Goal: Transaction & Acquisition: Subscribe to service/newsletter

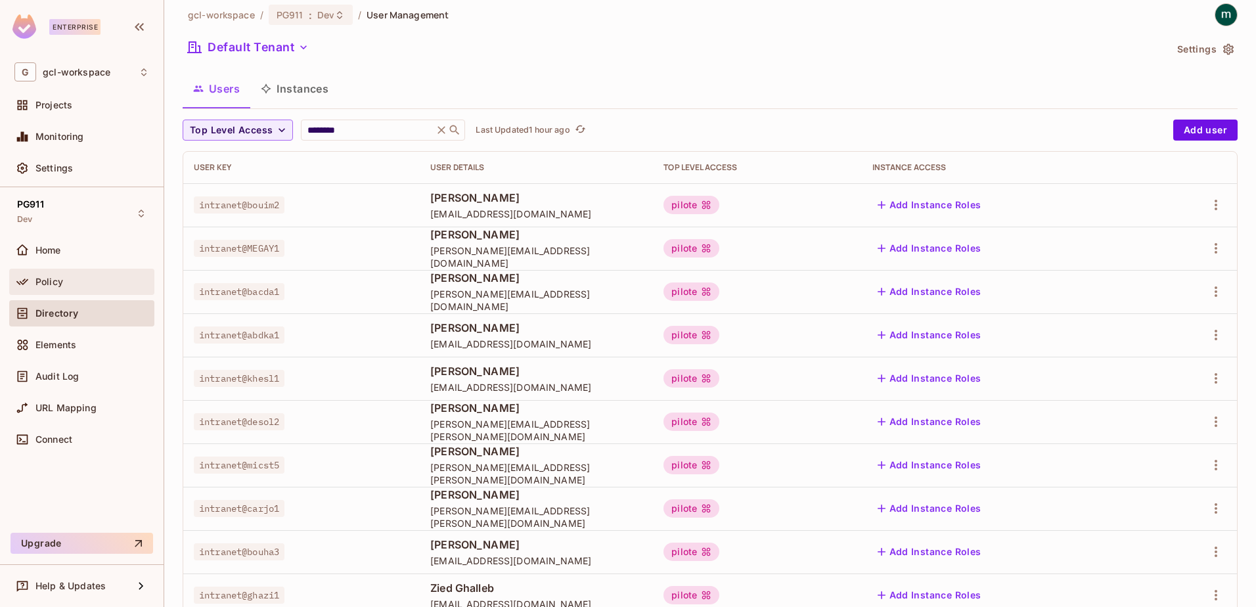
scroll to position [6, 0]
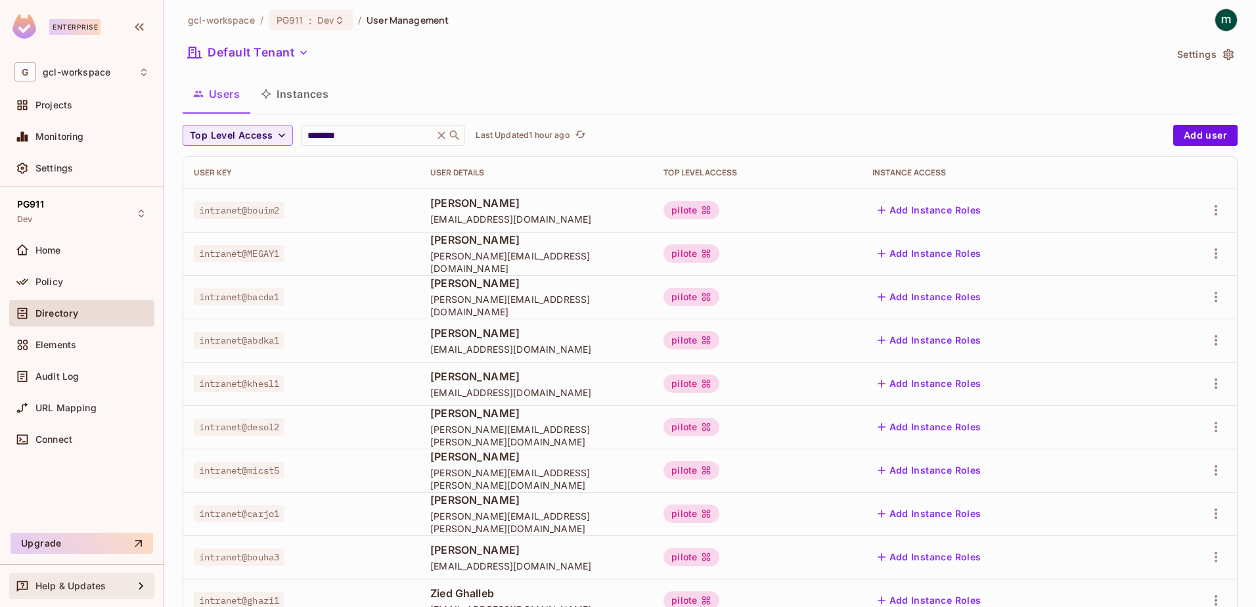
click at [60, 589] on span "Help & Updates" at bounding box center [70, 586] width 70 height 11
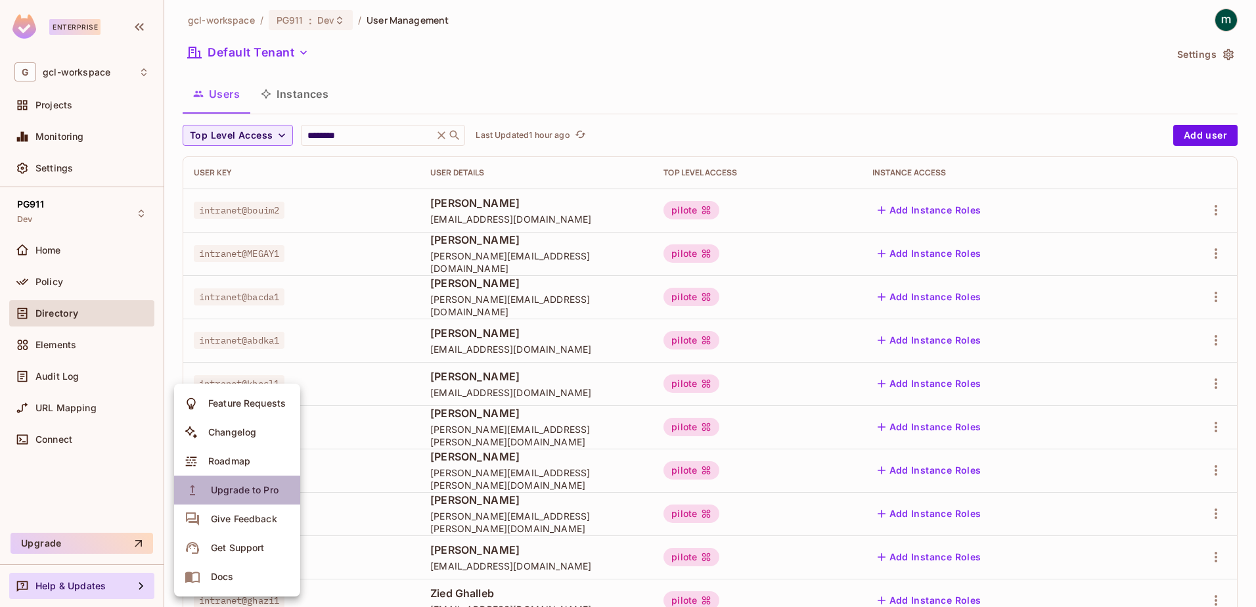
click at [235, 487] on div "Upgrade to Pro" at bounding box center [245, 490] width 68 height 13
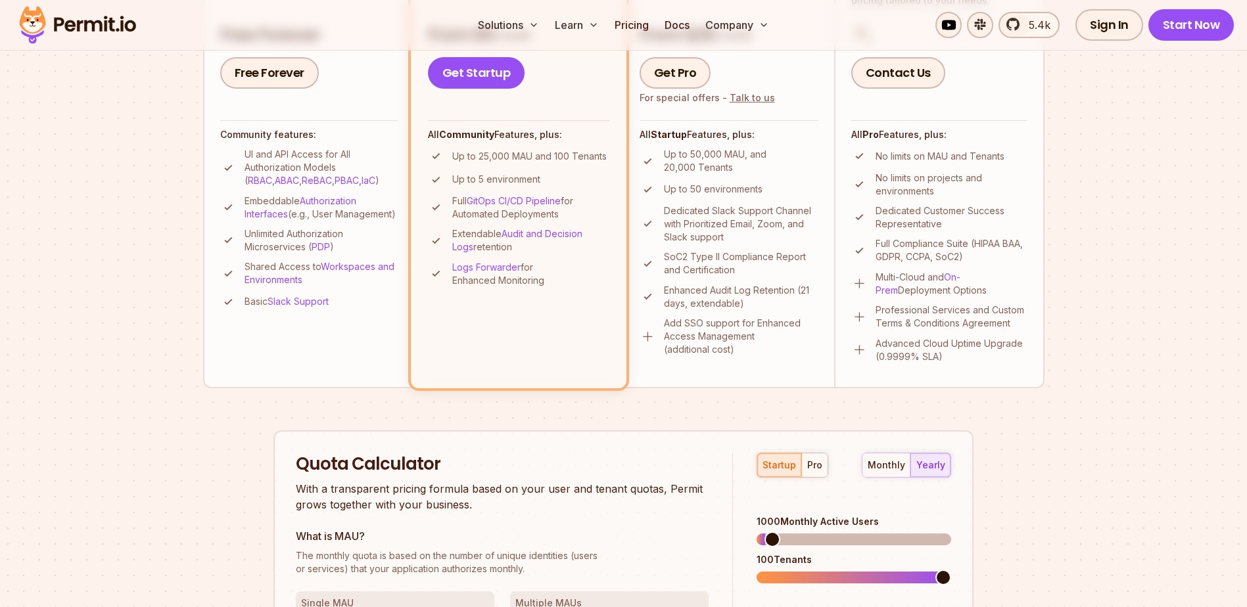
scroll to position [263, 0]
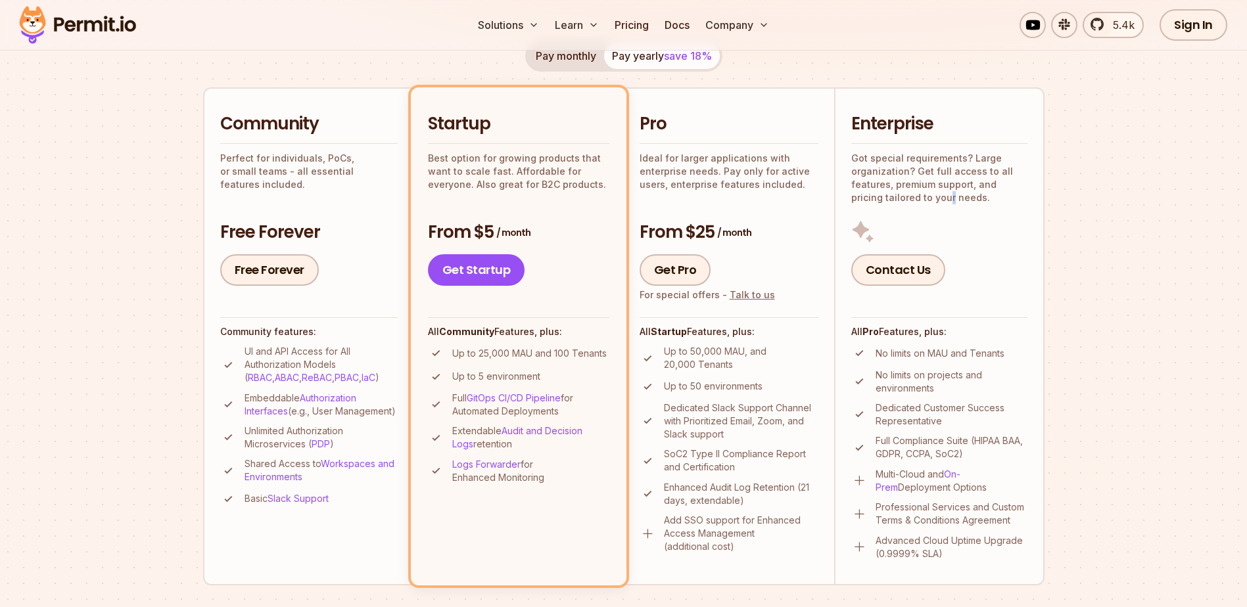
click at [917, 208] on div "Enterprise Got special requirements? Large organization? Get full access to all…" at bounding box center [939, 198] width 176 height 173
drag, startPoint x: 917, startPoint y: 208, endPoint x: 972, endPoint y: 238, distance: 62.0
click at [972, 238] on div "Contact Us" at bounding box center [939, 253] width 176 height 66
click at [890, 269] on link "Contact Us" at bounding box center [898, 270] width 94 height 32
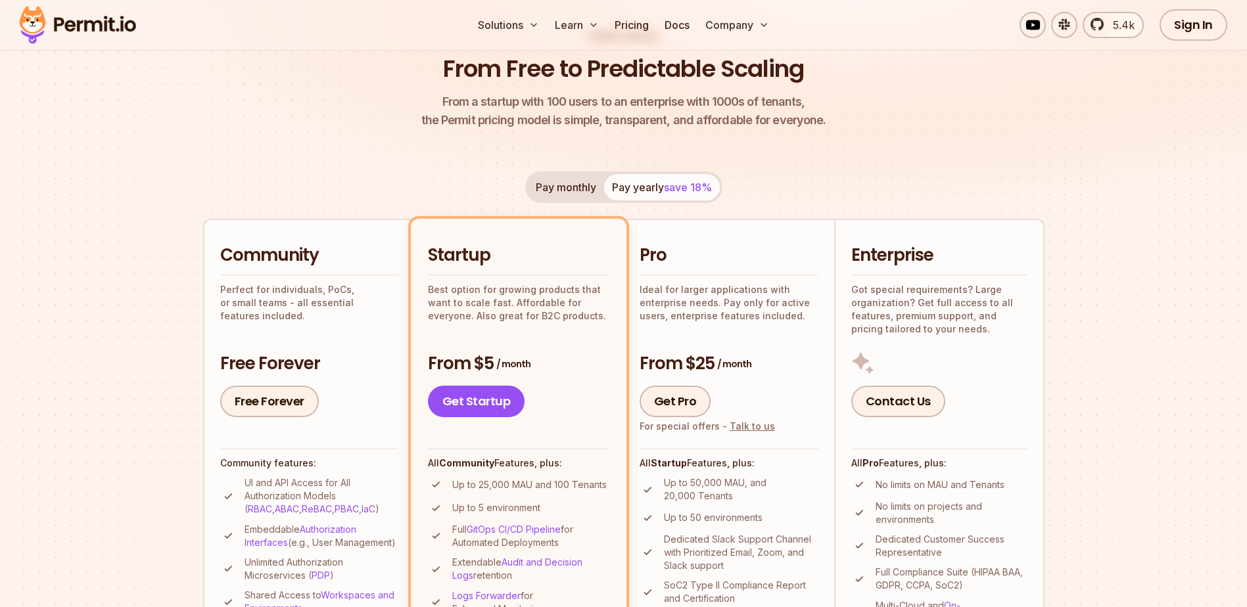
scroll to position [0, 0]
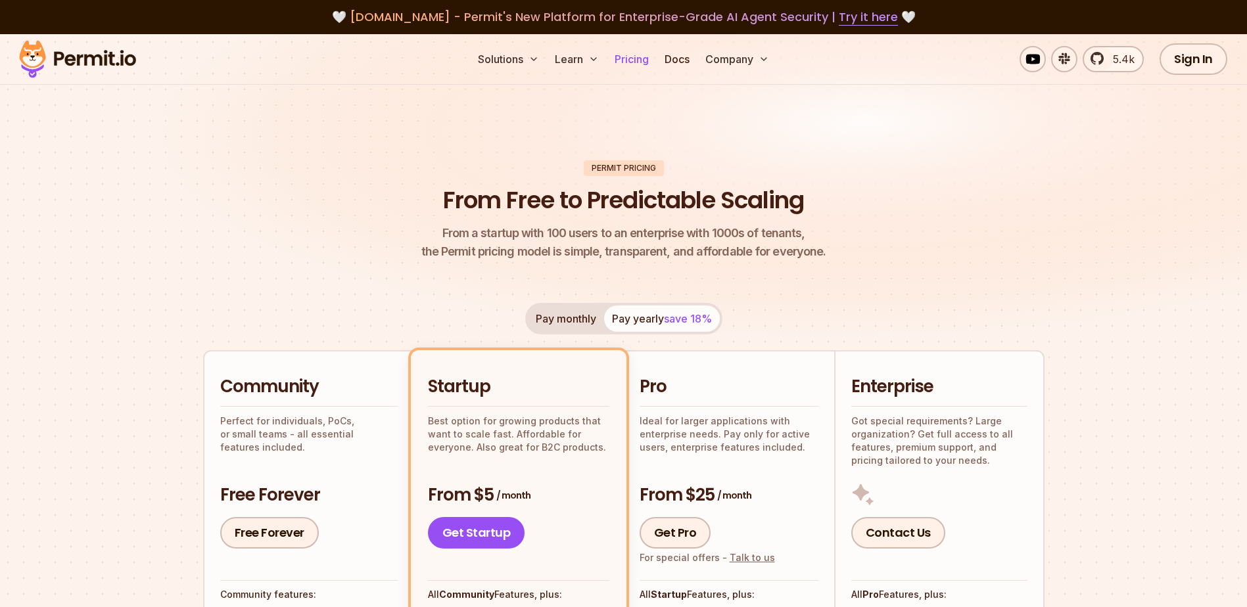
click at [622, 58] on link "Pricing" at bounding box center [631, 59] width 45 height 26
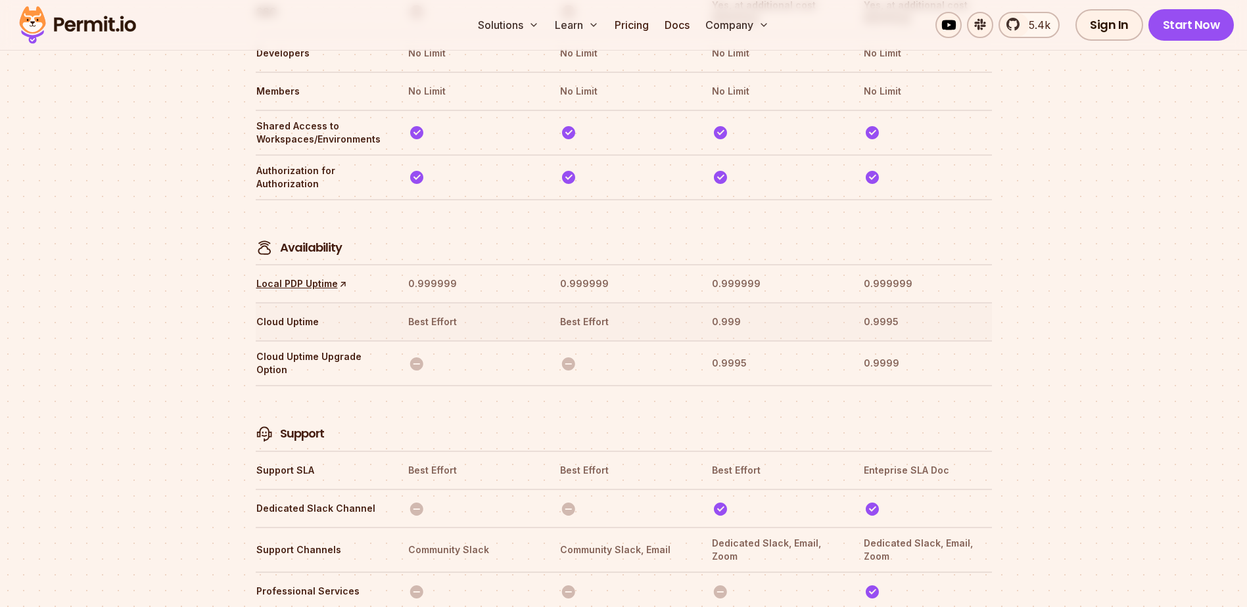
scroll to position [3977, 0]
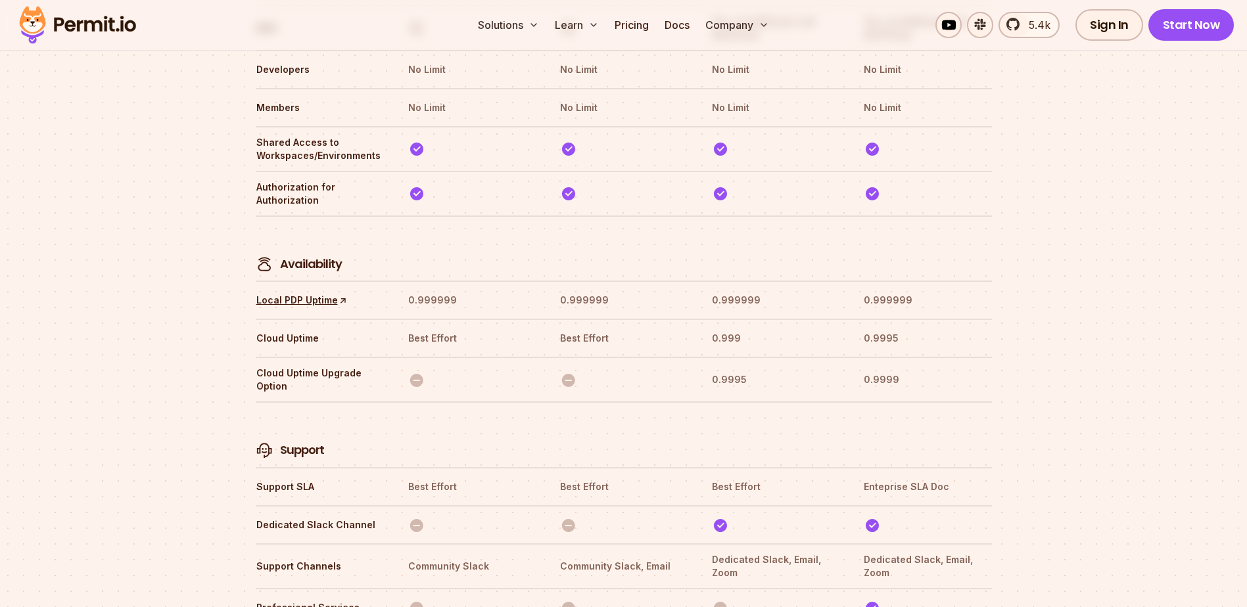
click at [901, 225] on th at bounding box center [927, 249] width 128 height 49
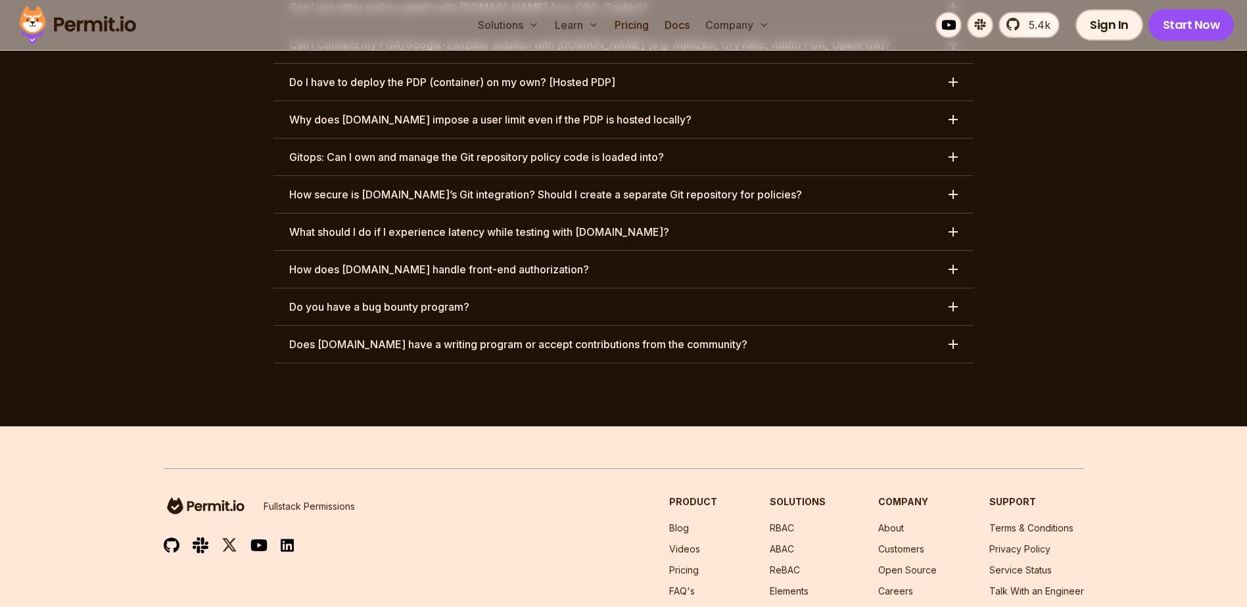
scroll to position [6541, 0]
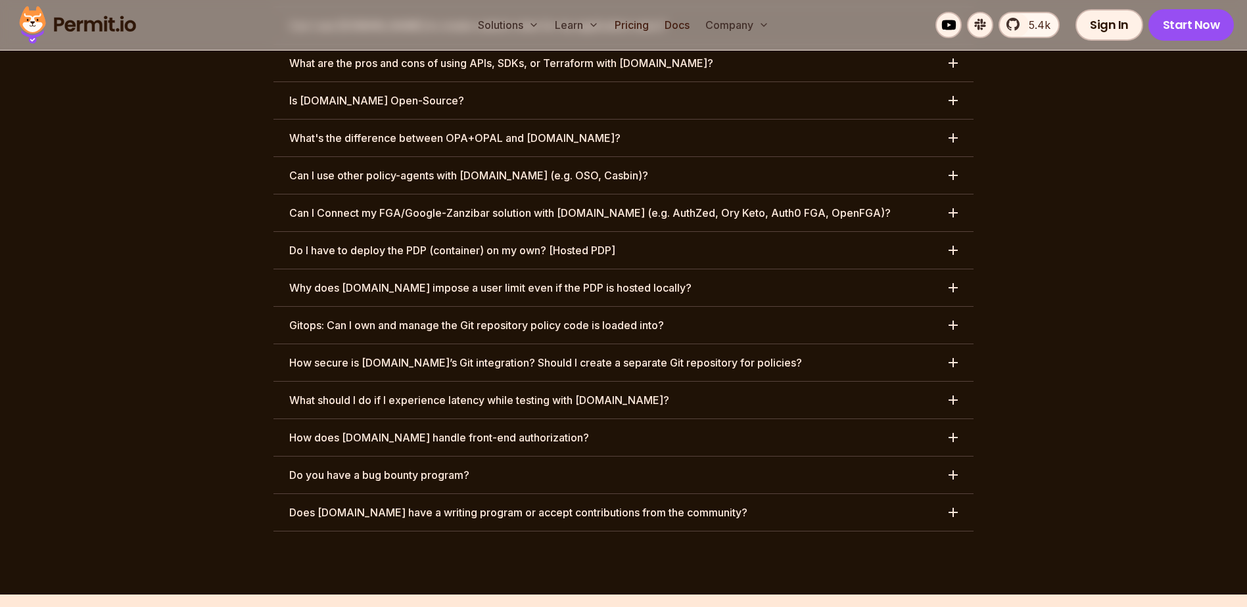
click at [83, 124] on section "Frequently asked questions What type of dog is your mascot / logo ? Is there a …" at bounding box center [623, 72] width 1247 height 1046
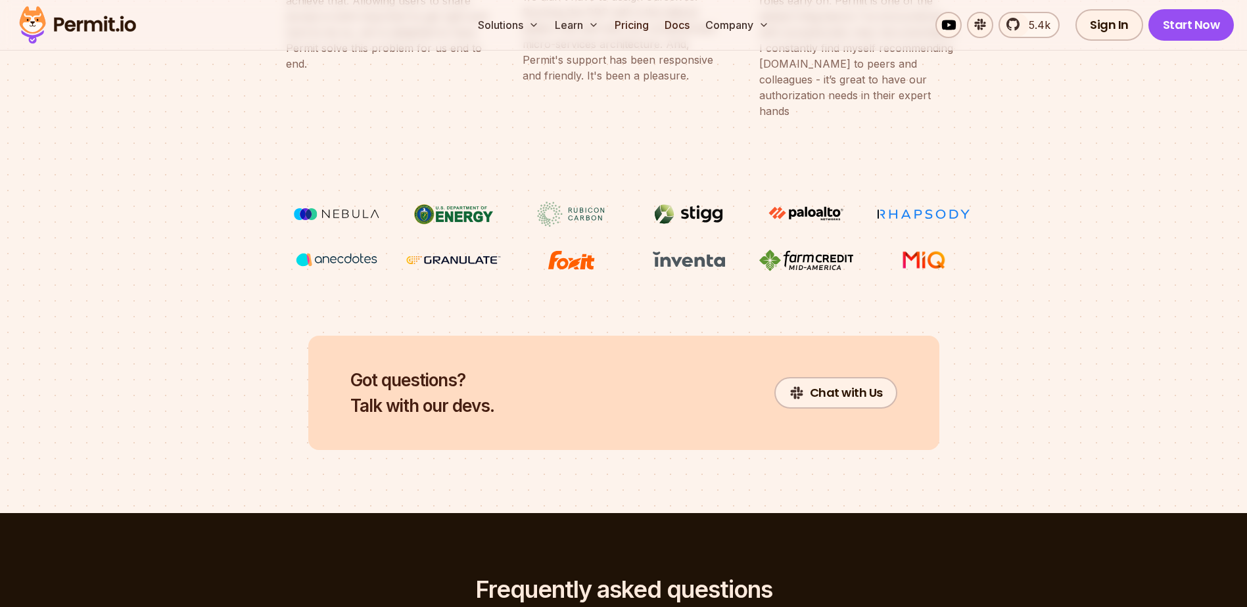
scroll to position [5555, 0]
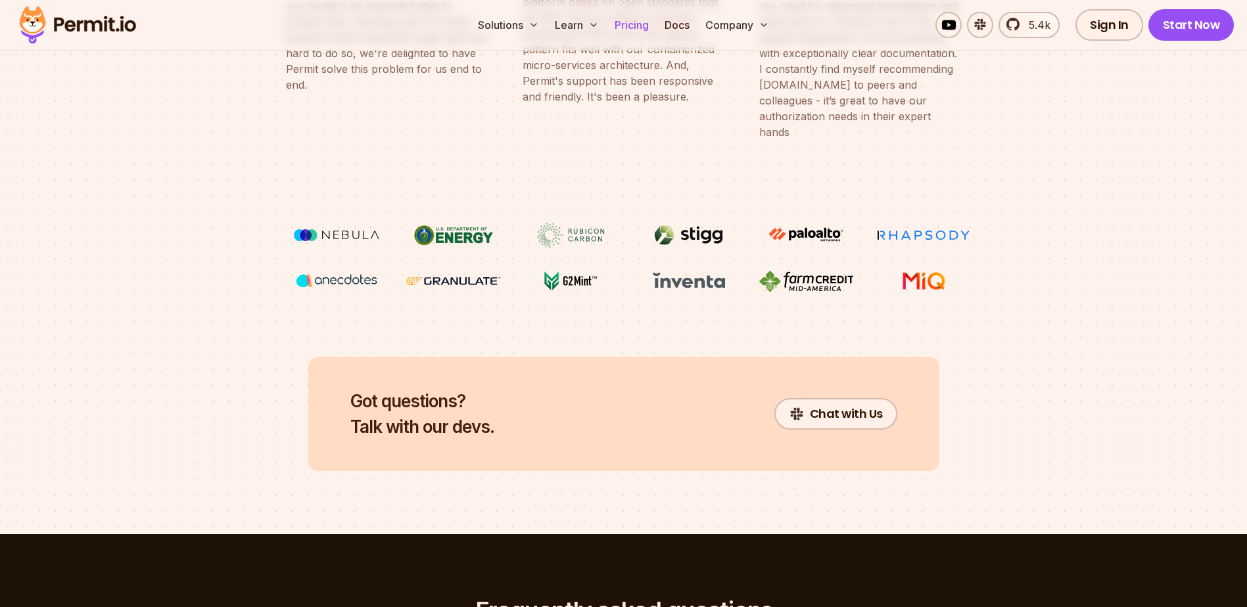
click at [631, 22] on link "Pricing" at bounding box center [631, 25] width 45 height 26
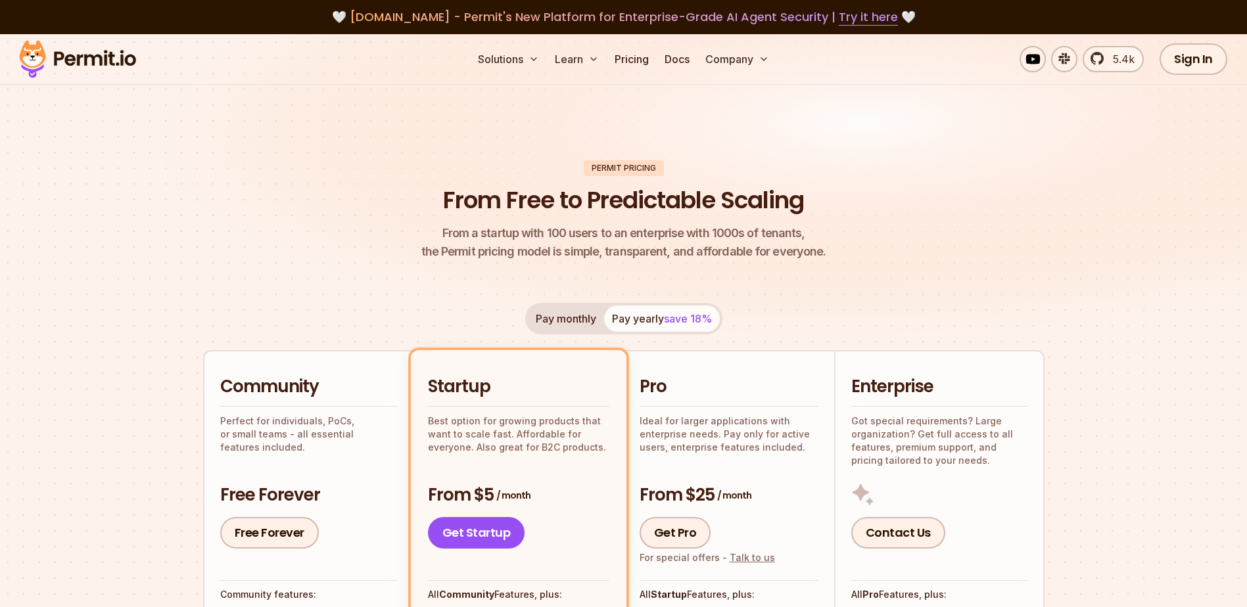
click at [959, 206] on header "Permit Pricing From Free to Predictable Scaling From a startup with 100 users t…" at bounding box center [623, 210] width 841 height 101
click at [891, 382] on h2 "Enterprise" at bounding box center [939, 387] width 176 height 24
click at [918, 156] on img at bounding box center [623, 200] width 1247 height 332
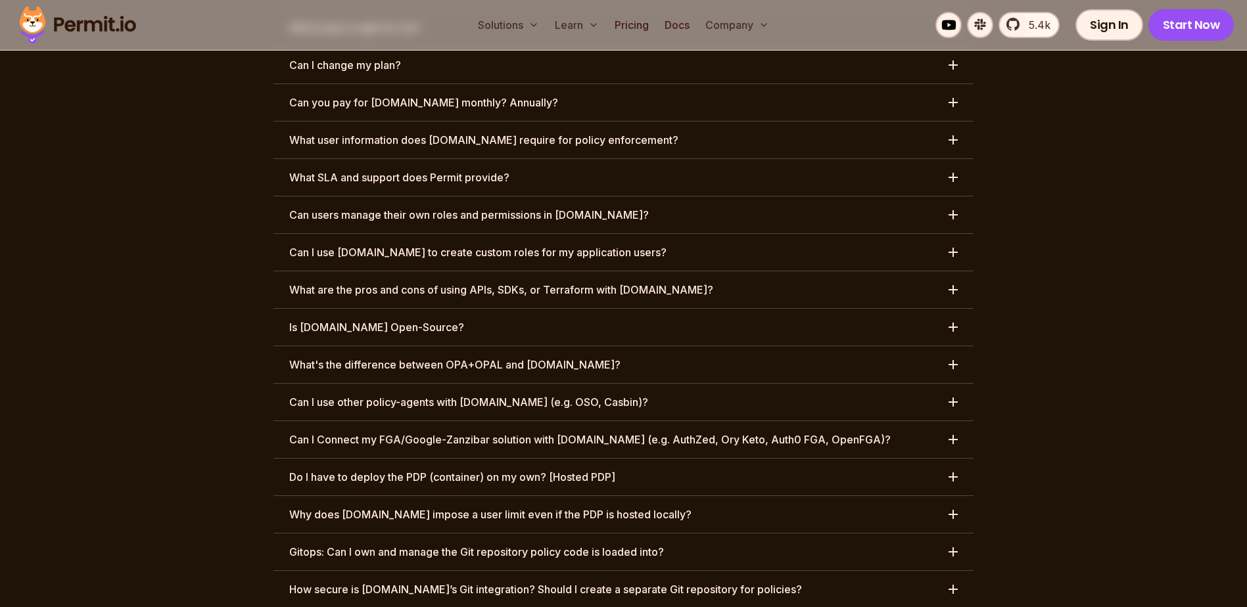
scroll to position [6216, 0]
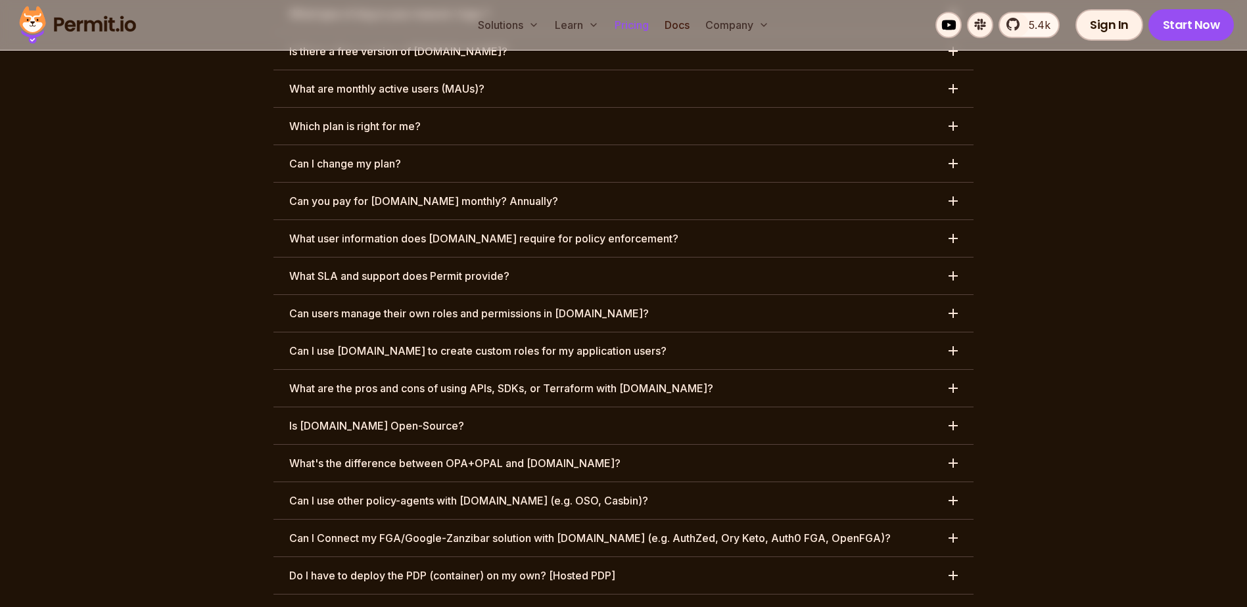
click at [648, 26] on link "Pricing" at bounding box center [631, 25] width 45 height 26
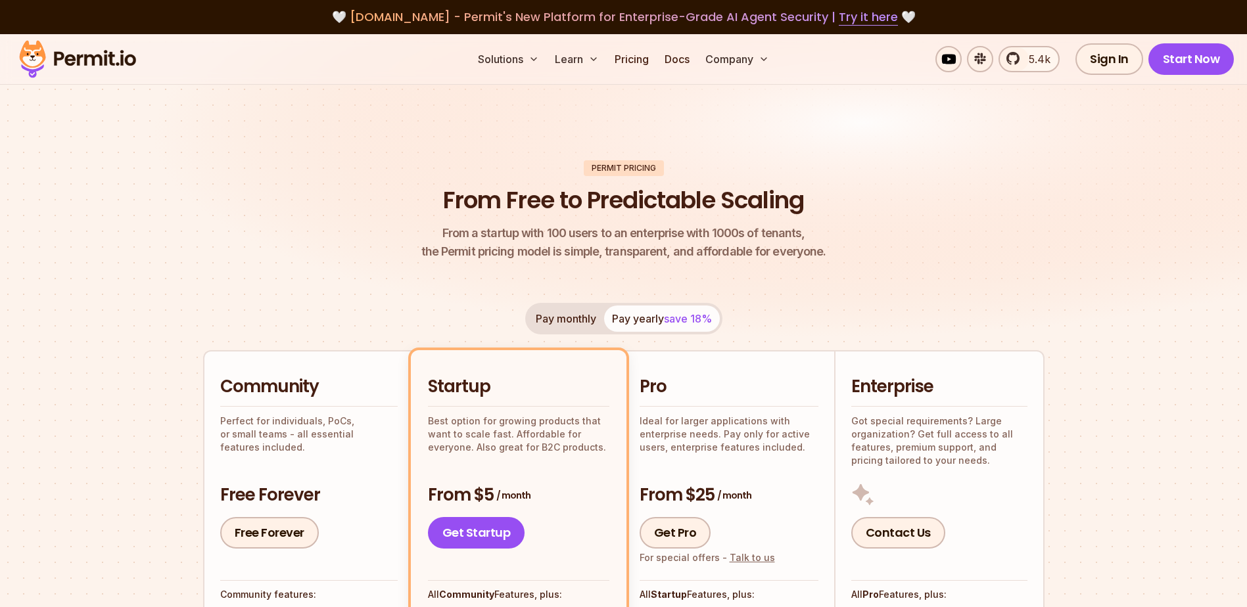
scroll to position [6450, 0]
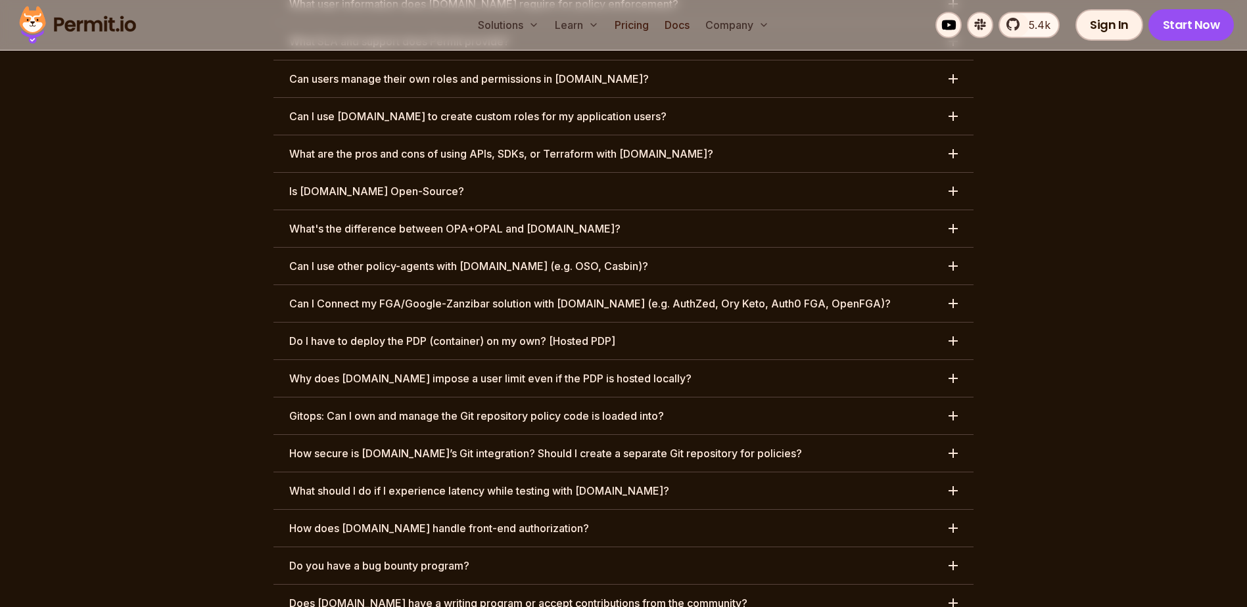
click at [954, 340] on div "button" at bounding box center [952, 340] width 9 height 1
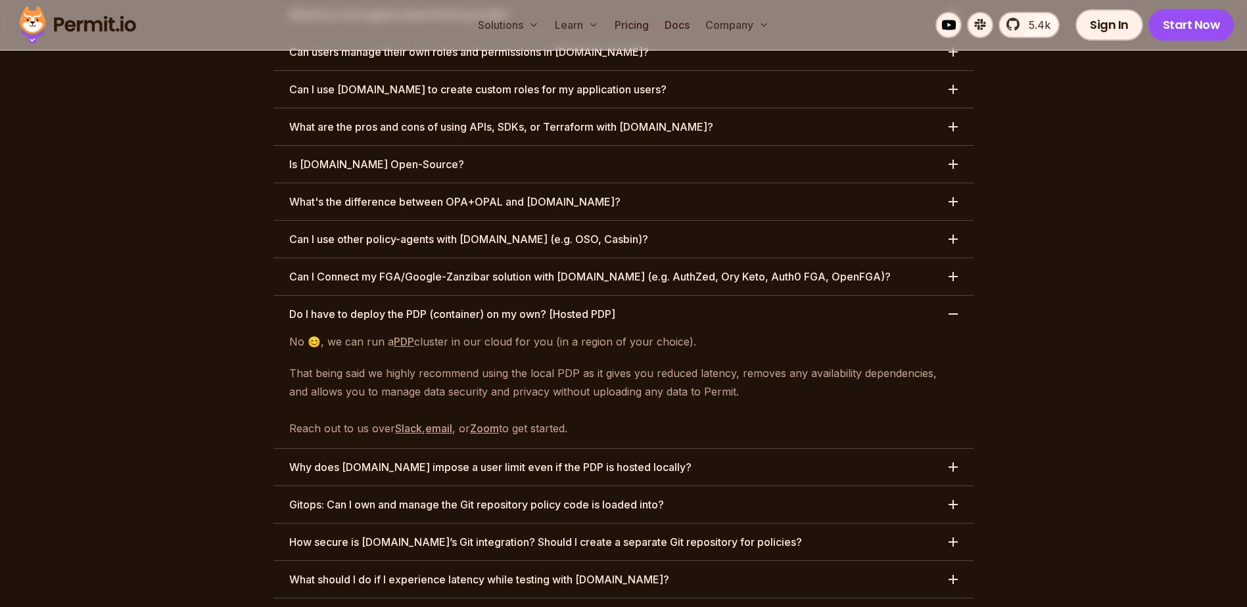
scroll to position [6500, 0]
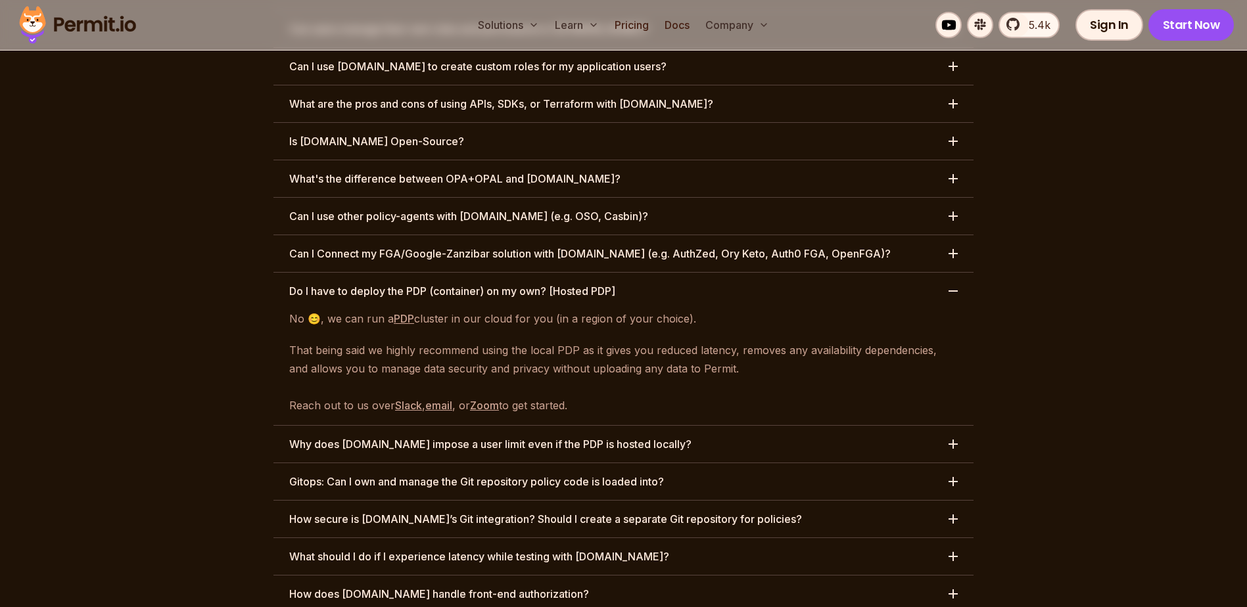
click at [951, 440] on div "button" at bounding box center [952, 444] width 9 height 9
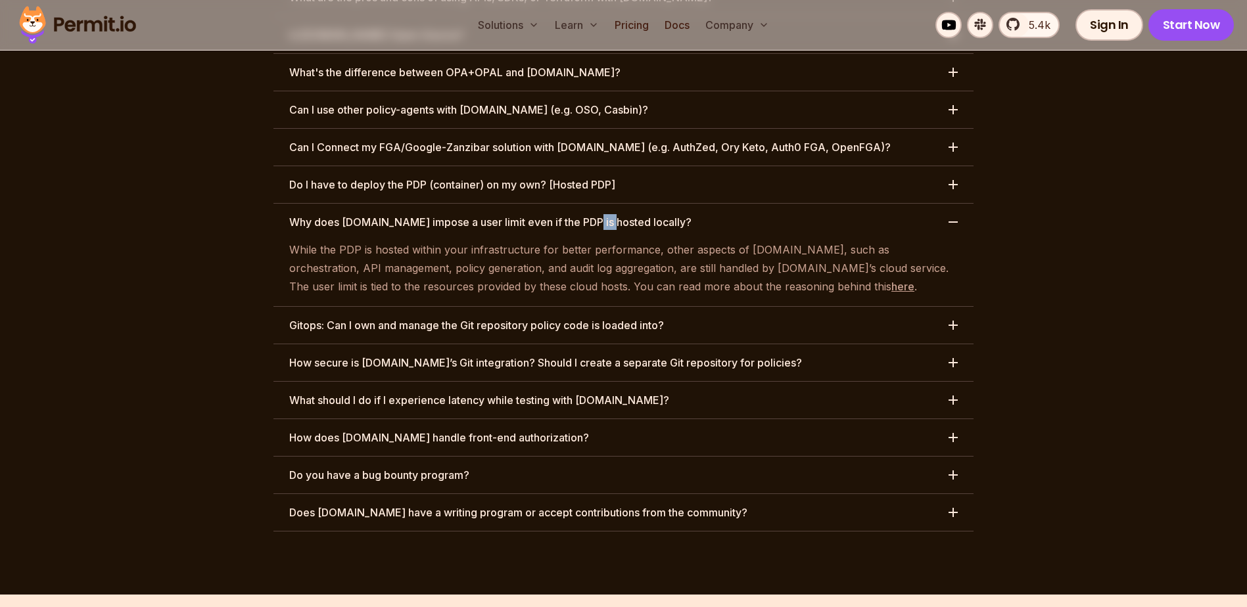
scroll to position [6409, 0]
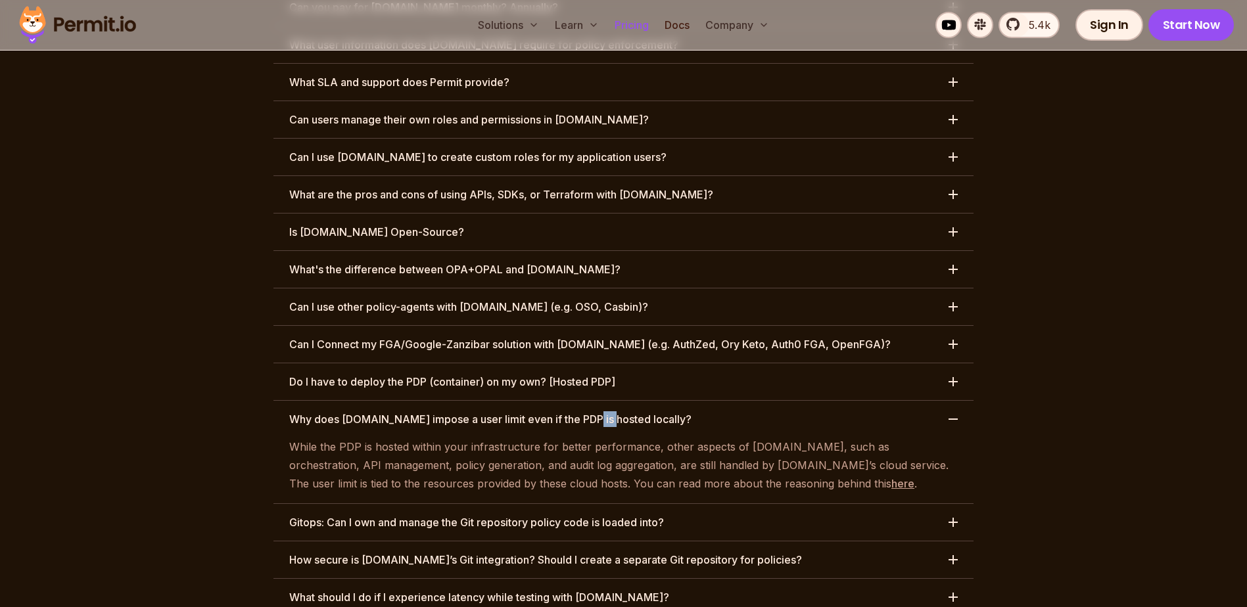
click at [633, 22] on link "Pricing" at bounding box center [631, 25] width 45 height 26
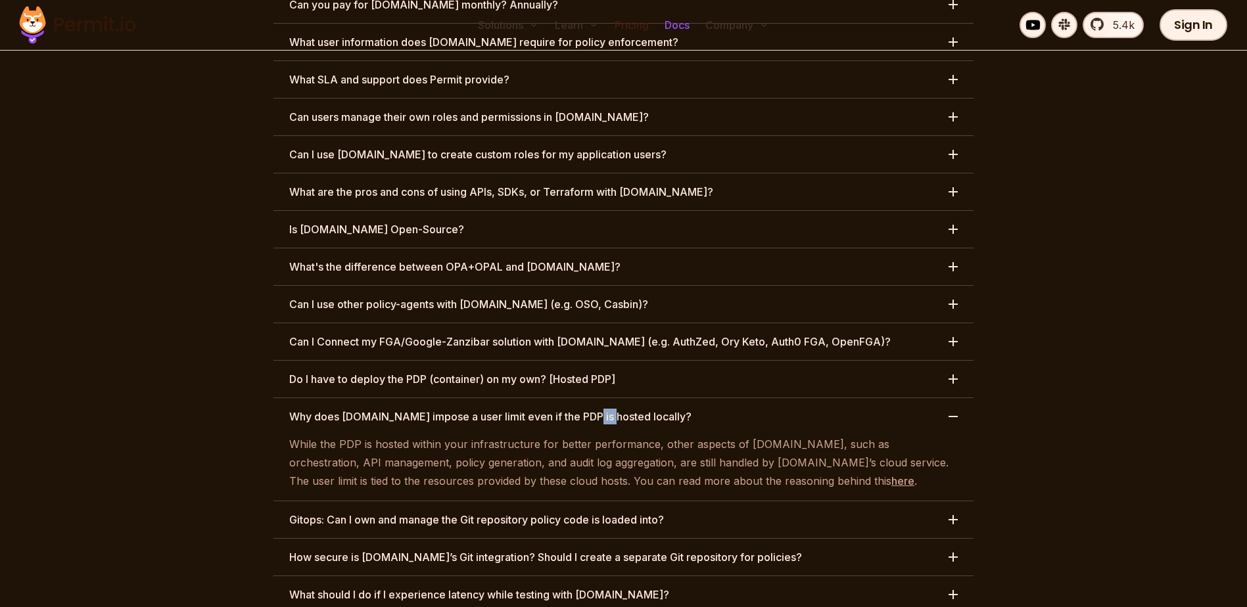
scroll to position [0, 0]
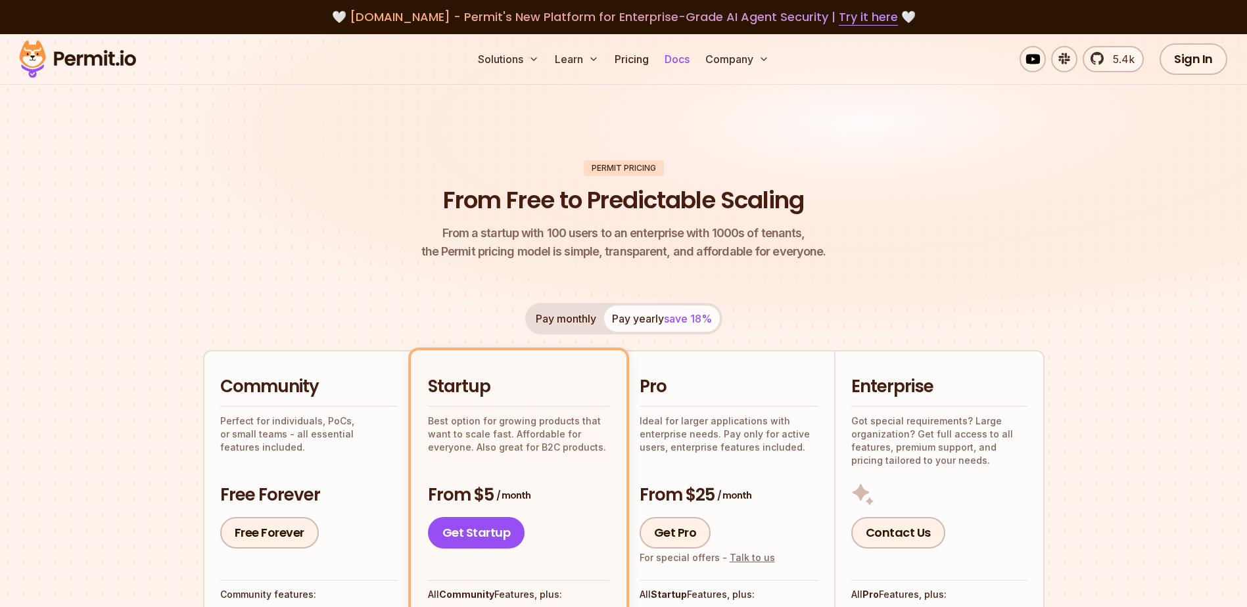
click at [672, 55] on link "Docs" at bounding box center [676, 59] width 35 height 26
click at [681, 60] on link "Docs" at bounding box center [676, 59] width 35 height 26
click at [624, 57] on link "Pricing" at bounding box center [631, 59] width 45 height 26
click at [622, 59] on link "Pricing" at bounding box center [631, 59] width 45 height 26
click at [630, 59] on link "Pricing" at bounding box center [631, 59] width 45 height 26
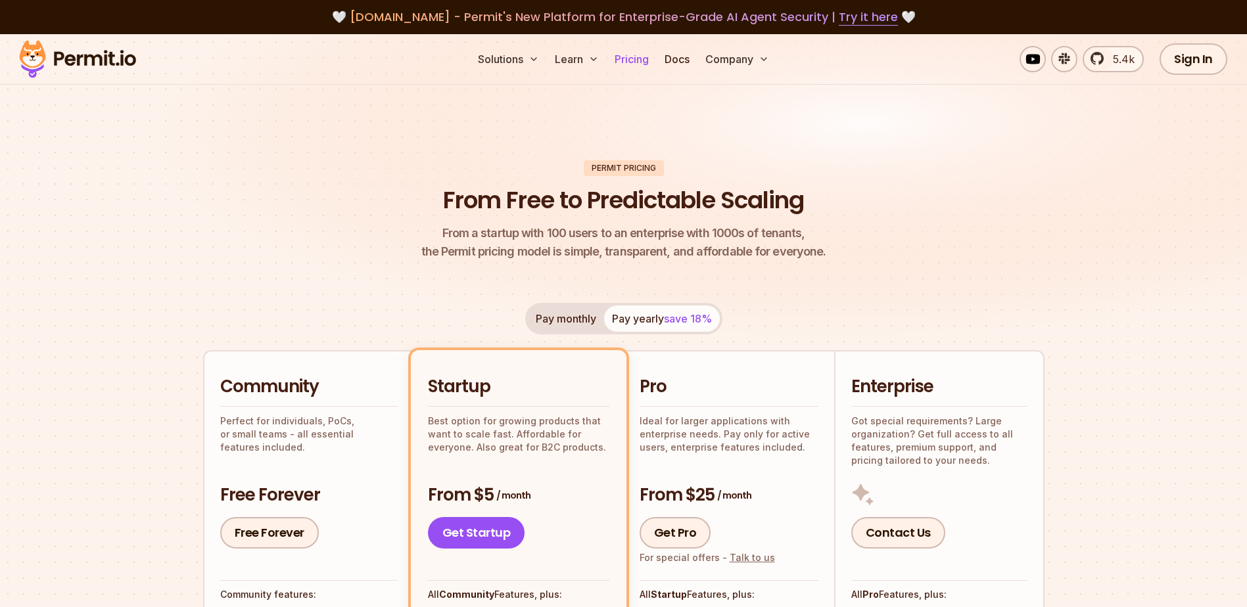
click at [624, 60] on link "Pricing" at bounding box center [631, 59] width 45 height 26
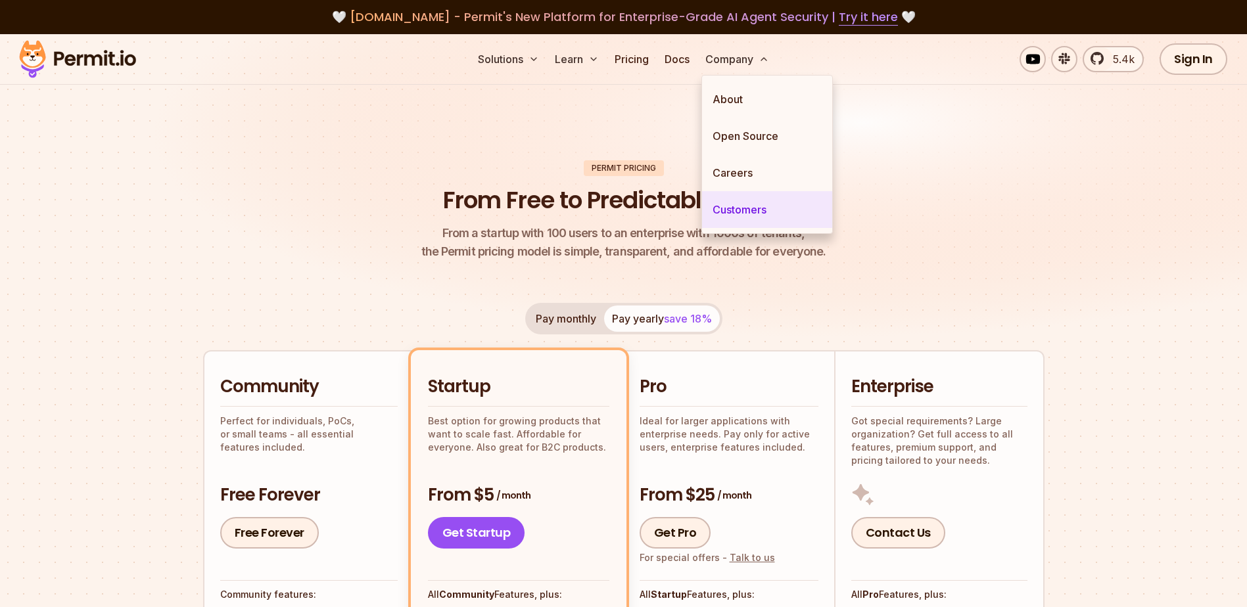
click at [732, 210] on link "Customers" at bounding box center [767, 209] width 130 height 37
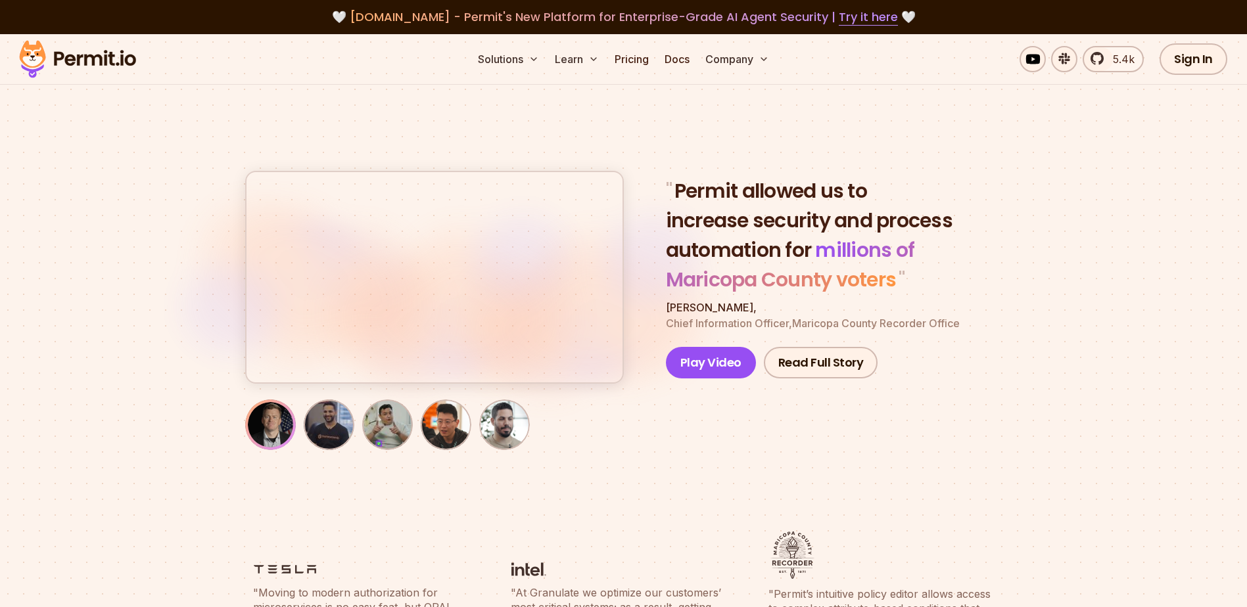
click at [684, 45] on div "Solutions Learn Pricing Docs Company 5.4k Sign In Start Now" at bounding box center [623, 59] width 1247 height 51
click at [677, 59] on link "Docs" at bounding box center [676, 59] width 35 height 26
click at [628, 57] on link "Pricing" at bounding box center [631, 59] width 45 height 26
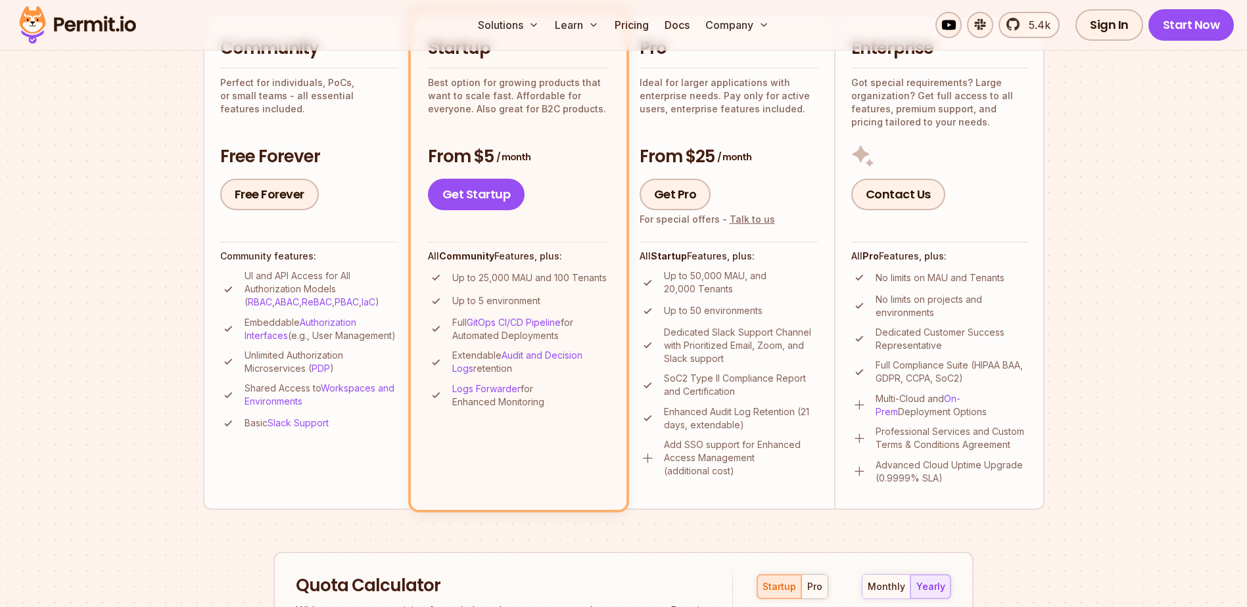
scroll to position [263, 0]
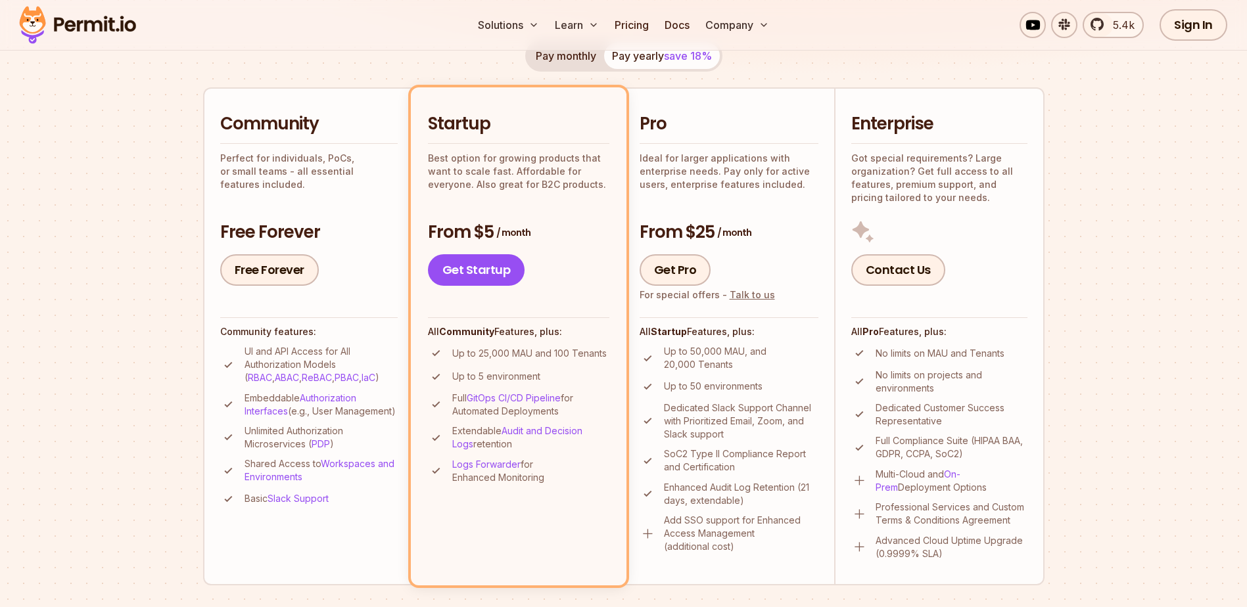
click at [985, 258] on div "Contact Us" at bounding box center [939, 270] width 176 height 32
drag, startPoint x: 852, startPoint y: 158, endPoint x: 967, endPoint y: 196, distance: 121.6
click at [967, 196] on p "Got special requirements? Large organization? Get full access to all features, …" at bounding box center [939, 178] width 176 height 53
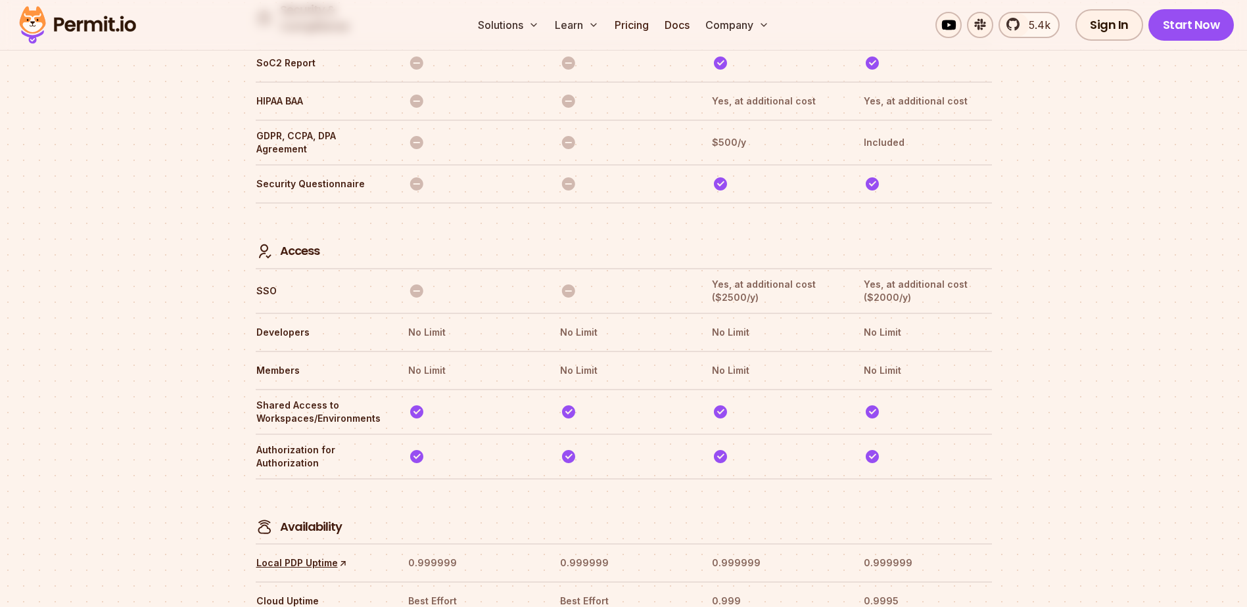
scroll to position [3648, 0]
